Goal: Transaction & Acquisition: Purchase product/service

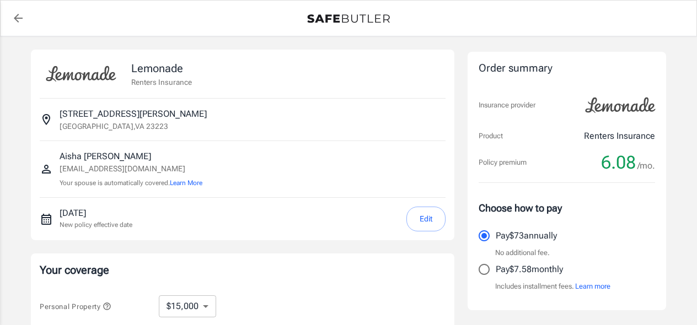
select select "15000"
select select "500"
click at [490, 263] on input "Pay $7.58 monthly" at bounding box center [483, 269] width 23 height 23
radio input "true"
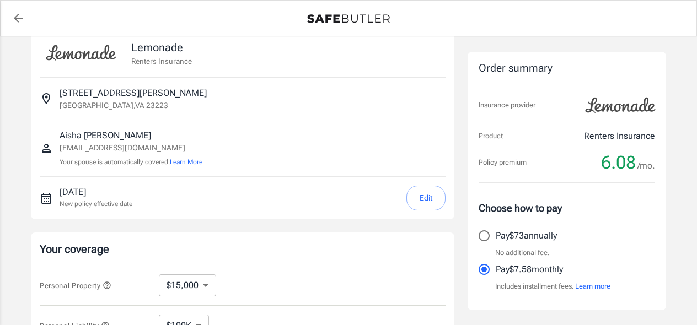
scroll to position [30, 0]
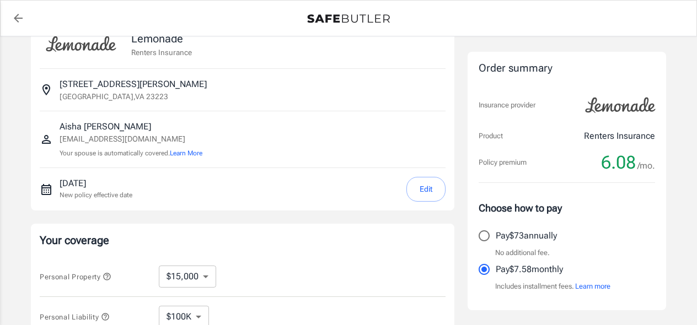
click at [442, 187] on button "Edit" at bounding box center [425, 189] width 39 height 25
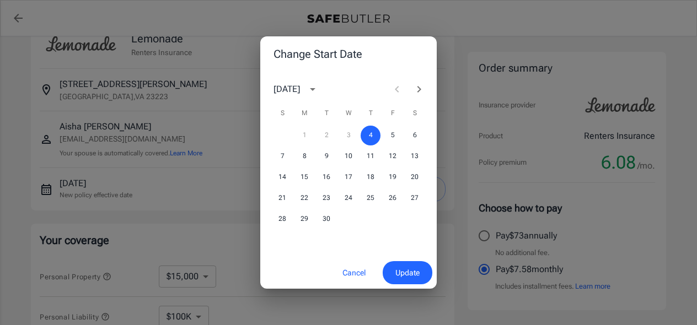
click at [401, 273] on span "Update" at bounding box center [407, 273] width 24 height 14
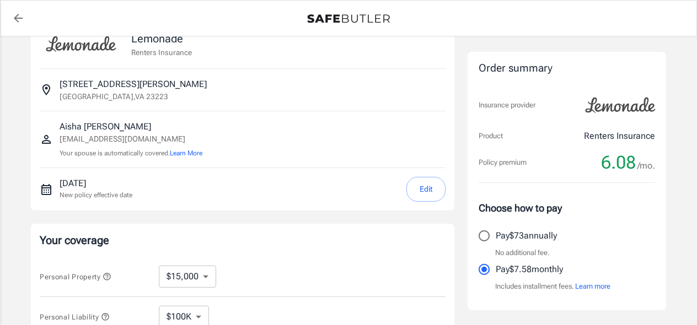
click at [292, 209] on div "[DATE] New policy effective date Edit" at bounding box center [243, 189] width 406 height 42
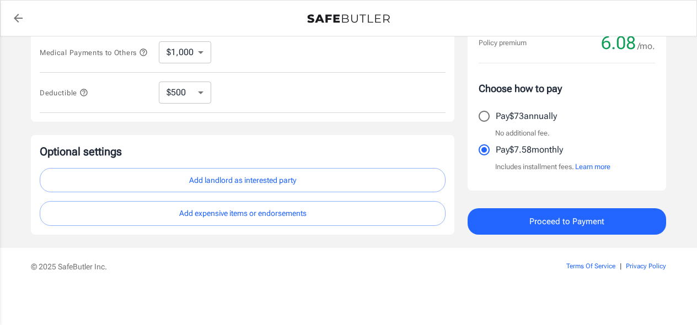
scroll to position [378, 0]
click at [534, 223] on span "Proceed to Payment" at bounding box center [566, 221] width 75 height 14
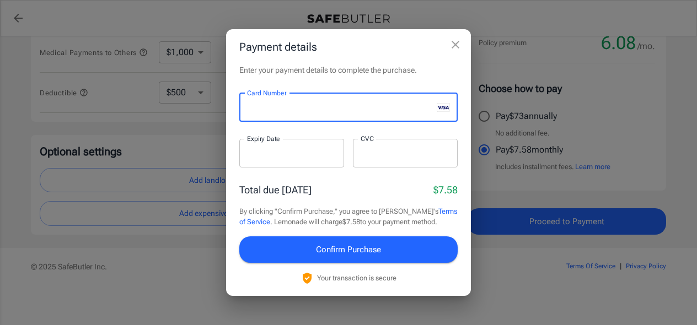
click at [250, 163] on div at bounding box center [291, 153] width 105 height 29
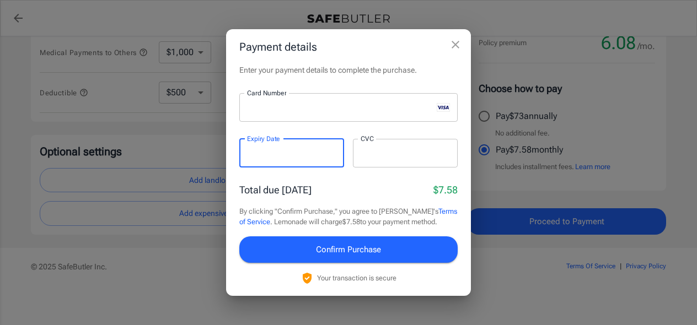
click at [407, 165] on div at bounding box center [405, 153] width 105 height 29
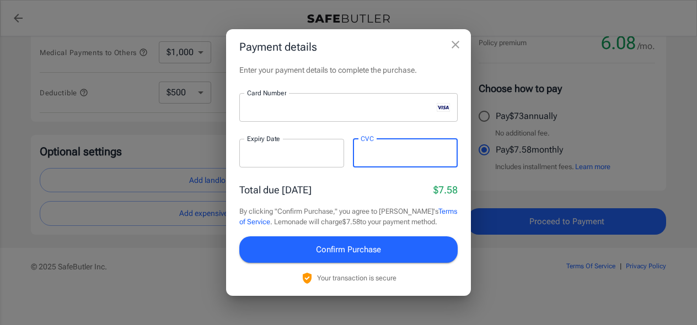
click at [357, 245] on span "Confirm Purchase" at bounding box center [348, 250] width 65 height 14
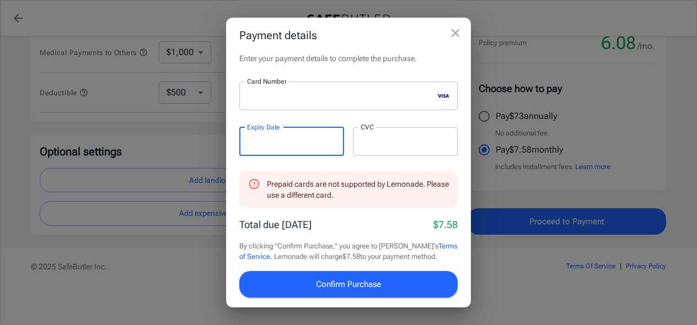
click at [394, 147] on div at bounding box center [405, 141] width 105 height 29
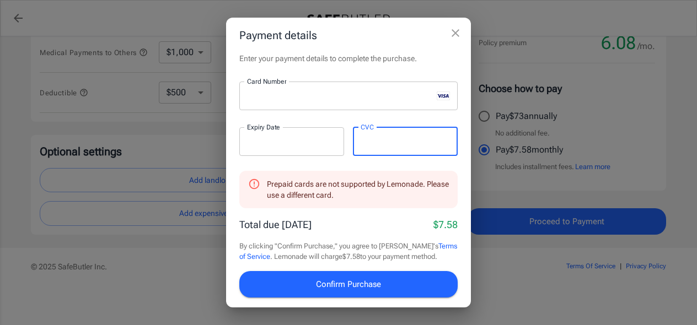
click at [394, 147] on div at bounding box center [405, 141] width 105 height 29
click at [369, 151] on div at bounding box center [405, 141] width 105 height 29
click at [349, 286] on span "Confirm Purchase" at bounding box center [348, 284] width 65 height 14
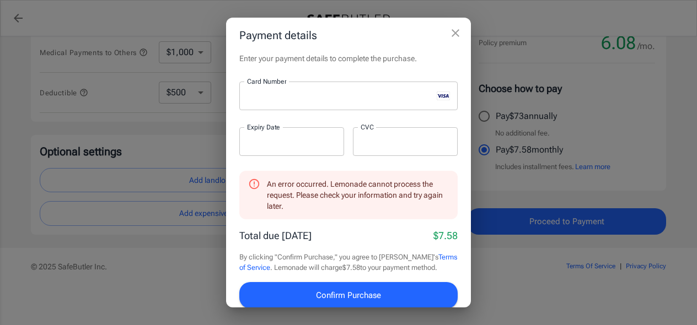
click at [375, 291] on span "Confirm Purchase" at bounding box center [348, 295] width 65 height 14
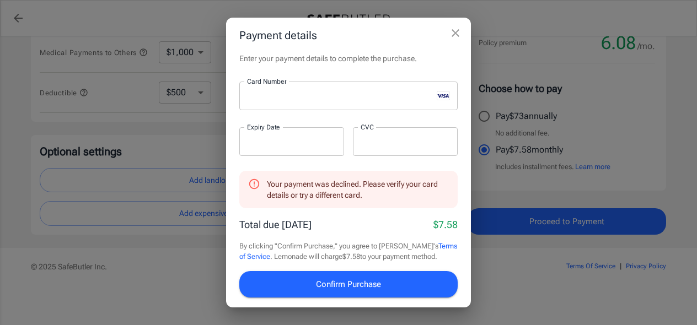
click at [325, 282] on span "Confirm Purchase" at bounding box center [348, 284] width 65 height 14
click at [341, 277] on span "Confirm Purchase" at bounding box center [348, 284] width 65 height 14
